Goal: Information Seeking & Learning: Learn about a topic

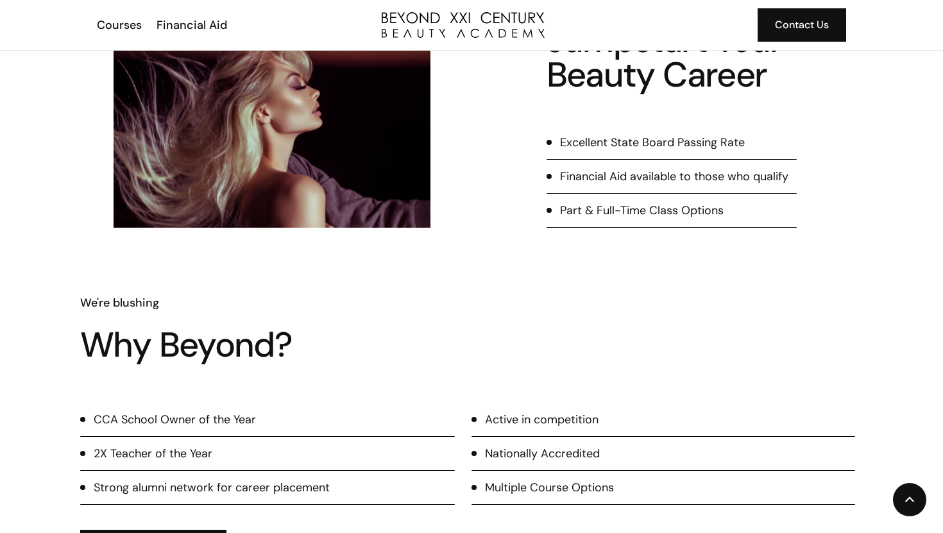
scroll to position [498, 0]
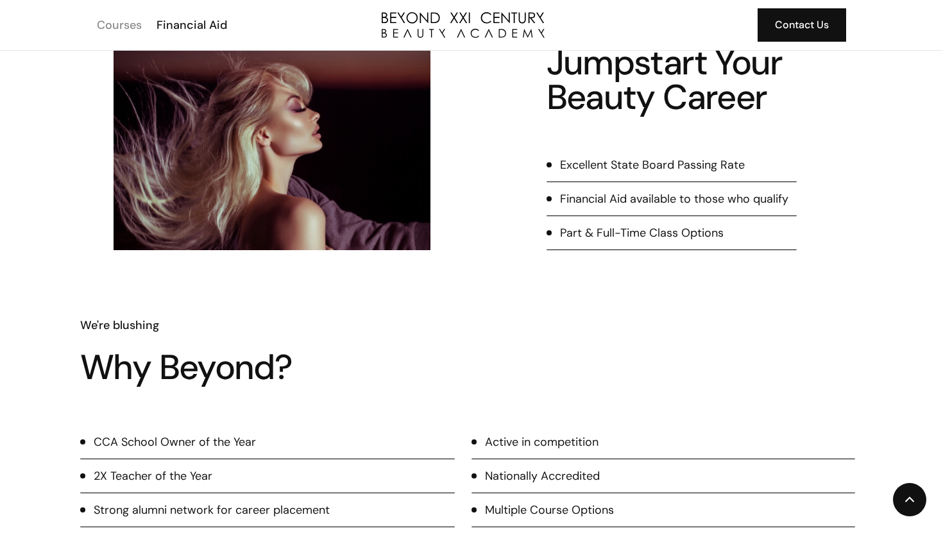
click at [102, 24] on div "Courses" at bounding box center [119, 25] width 45 height 17
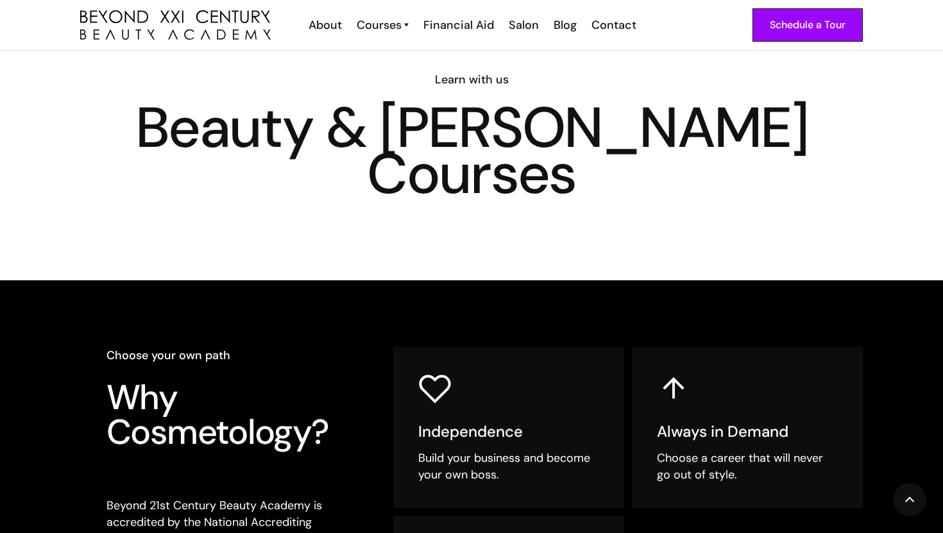
scroll to position [51, 0]
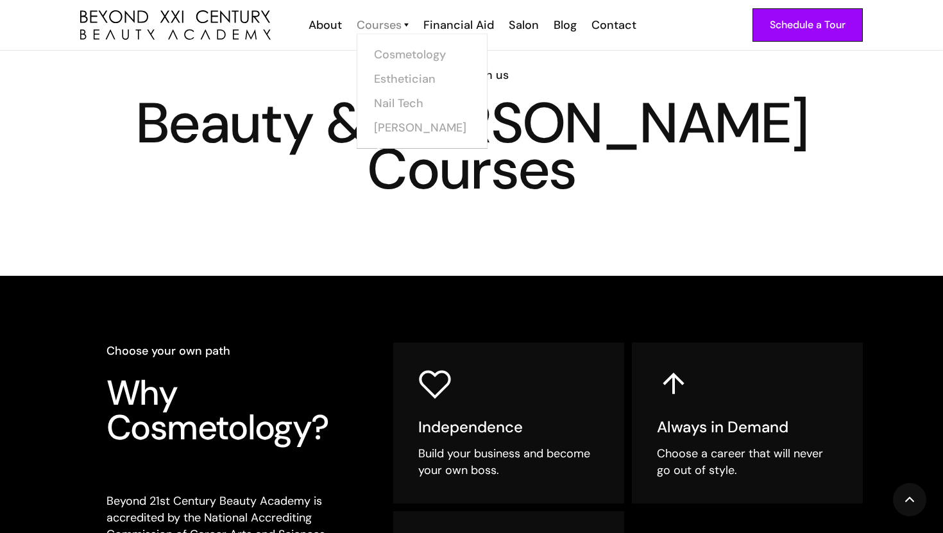
click at [379, 28] on div "Courses" at bounding box center [379, 25] width 45 height 17
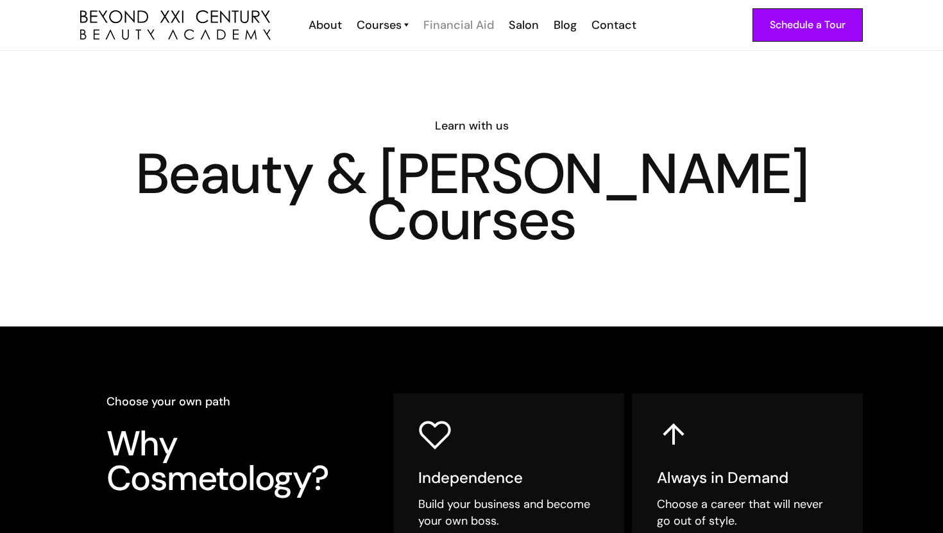
click at [462, 27] on div "Financial Aid" at bounding box center [458, 25] width 71 height 17
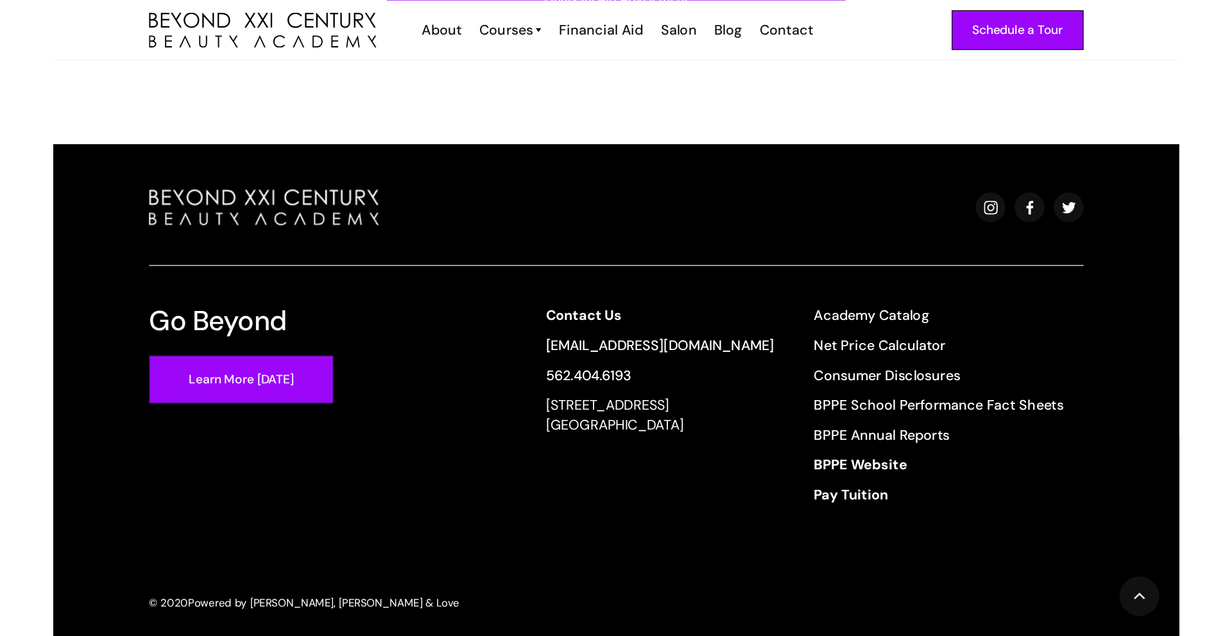
scroll to position [898, 0]
